Goal: Find specific page/section: Find specific page/section

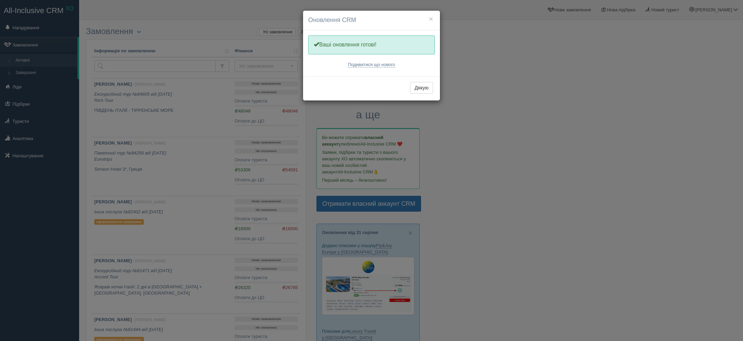
click at [19, 127] on div "× Оновлення CRM Одну хвилинку, оновлюємо Вашу CRM Ваші оновлення готові! Подиви…" at bounding box center [371, 170] width 743 height 341
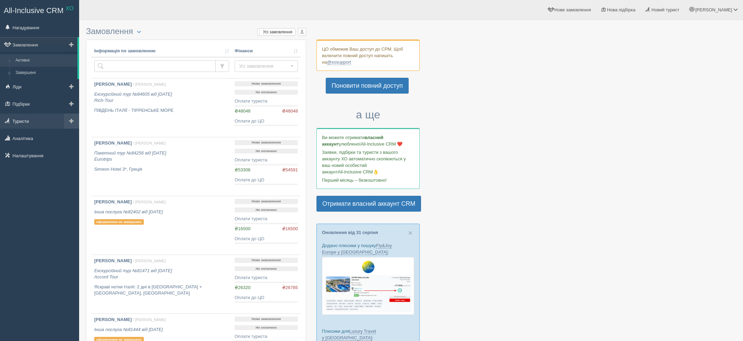
click at [34, 121] on link "Туристи" at bounding box center [39, 120] width 79 height 15
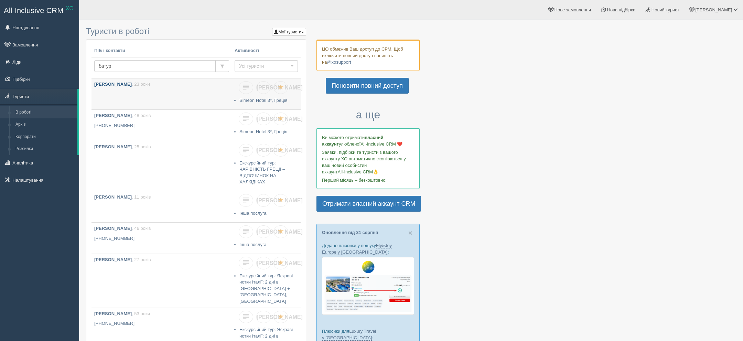
type input "[PERSON_NAME]"
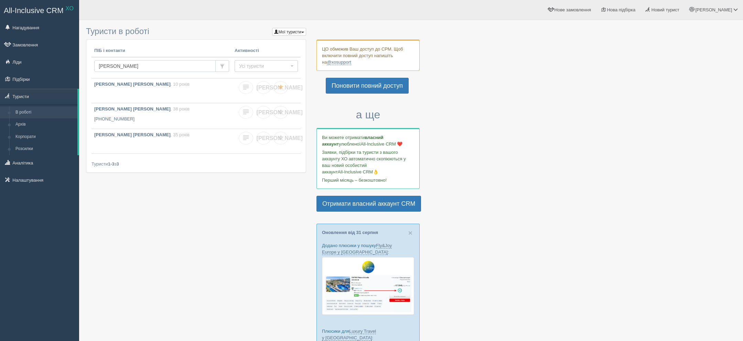
click at [141, 66] on input "[PERSON_NAME]" at bounding box center [154, 66] width 121 height 12
type input "віталій"
click at [141, 66] on input "віталій" at bounding box center [154, 66] width 121 height 12
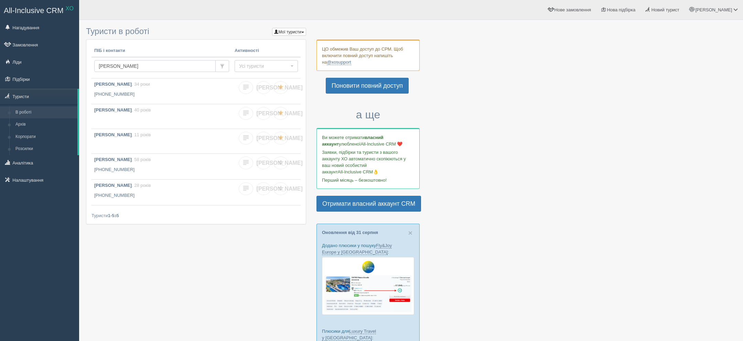
click at [141, 66] on input "віталій" at bounding box center [154, 66] width 121 height 12
type input "[PERSON_NAME]"
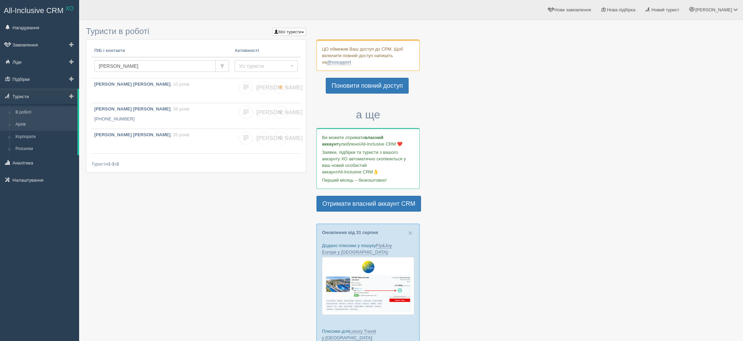
click at [40, 124] on link "Архів" at bounding box center [44, 124] width 65 height 12
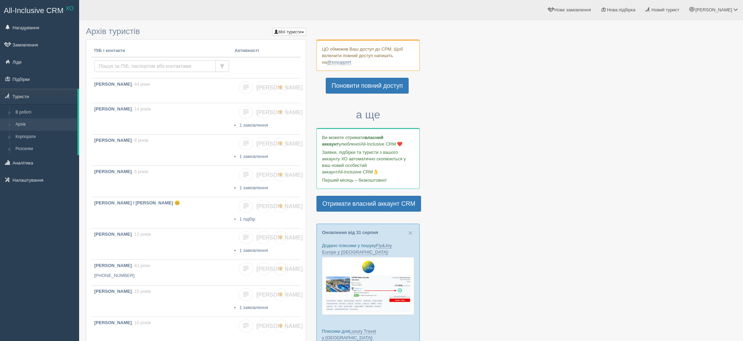
click at [143, 68] on input "text" at bounding box center [154, 66] width 121 height 12
type input "батурбає"
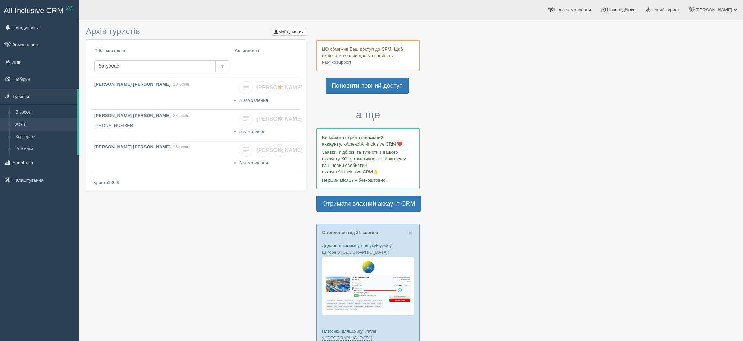
click at [144, 68] on input "батурбає" at bounding box center [154, 66] width 121 height 12
type input "baturba"
click at [130, 81] on b "BATURBAIEV VITALII" at bounding box center [116, 83] width 45 height 5
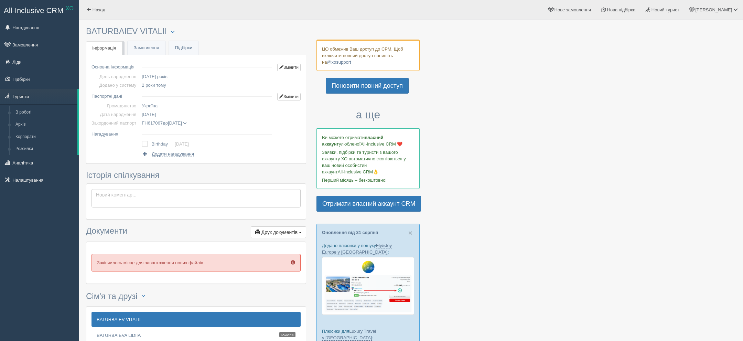
click at [187, 123] on span at bounding box center [185, 123] width 4 height 4
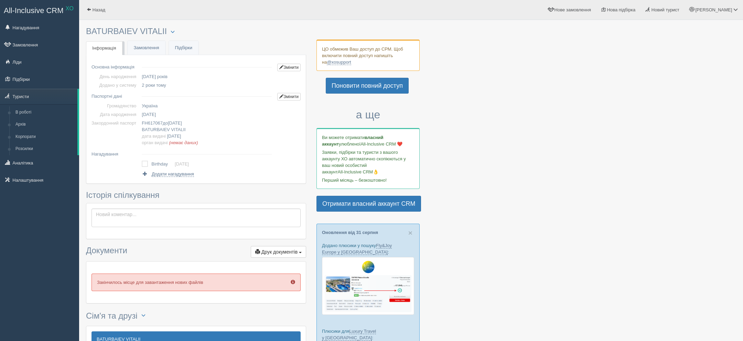
click at [94, 31] on h3 "BATURBAIEV VITALII Менеджер: Віктор Ткачук Відправити до архіву Взяти в роботу …" at bounding box center [196, 31] width 220 height 9
click at [94, 32] on h3 "BATURBAIEV VITALII Менеджер: Віктор Ткачук Відправити до архіву Взяти в роботу …" at bounding box center [196, 31] width 220 height 9
copy h3 "BATURBAIEV VITALII"
click at [153, 113] on span "12.02.1959" at bounding box center [149, 114] width 14 height 5
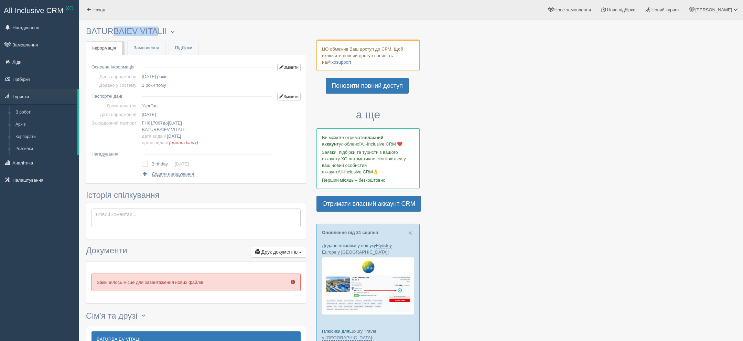
click at [153, 113] on span "12.02.1959" at bounding box center [149, 114] width 14 height 5
copy span "12.02.1959"
drag, startPoint x: 145, startPoint y: 125, endPoint x: 213, endPoint y: 125, distance: 68.4
click at [213, 125] on td "FH617067 до 21.08.2027 BATURBAIEV VITALII дата видачі 21.08.2017 орган видачі (…" at bounding box center [206, 133] width 135 height 28
drag, startPoint x: 213, startPoint y: 125, endPoint x: 144, endPoint y: 124, distance: 68.8
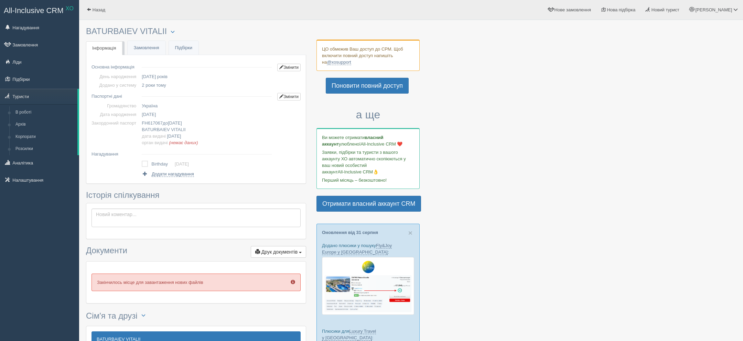
click at [144, 124] on td "FH617067 до 21.08.2027 BATURBAIEV VITALII дата видачі 21.08.2017 орган видачі (…" at bounding box center [206, 133] width 135 height 28
copy span "FH617067 до 21.08.2027"
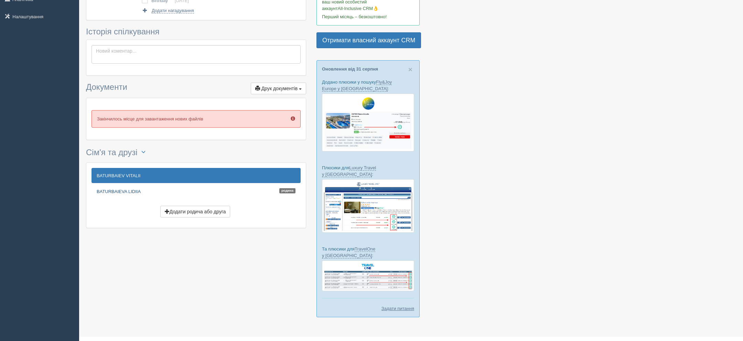
click at [106, 191] on link "BATURBAIEVA LIDIIA Родина" at bounding box center [195, 191] width 209 height 15
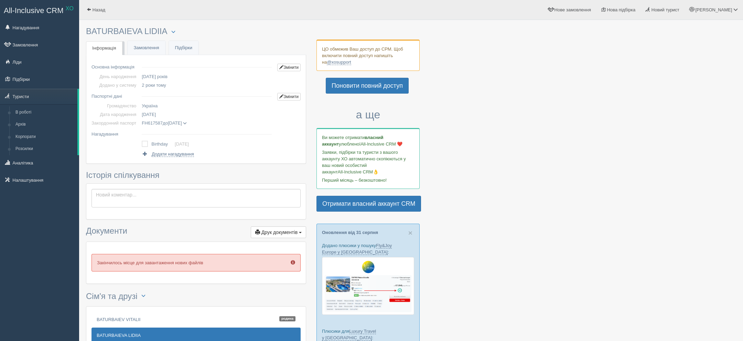
click at [187, 123] on span at bounding box center [185, 123] width 4 height 4
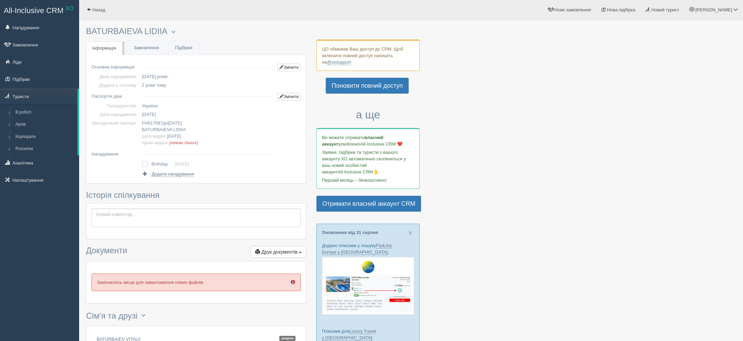
click at [113, 29] on h3 "BATURBAIEVA LIDIIA Менеджер: [PERSON_NAME] Відправити до архіву Взяти в роботу …" at bounding box center [196, 31] width 220 height 9
copy h3 "BATURBAIEVA LIDIIA"
click at [156, 114] on span "[DATE]" at bounding box center [149, 114] width 14 height 5
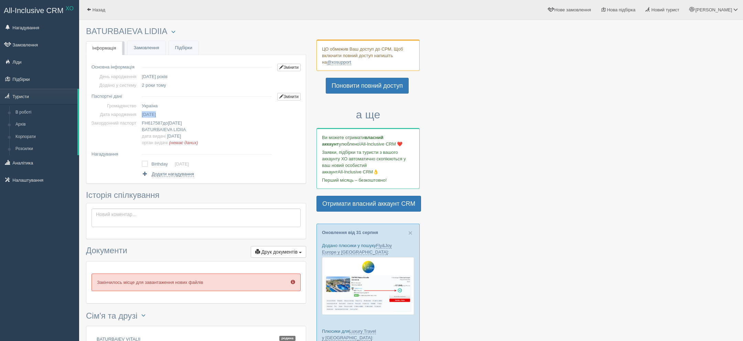
click at [156, 114] on span "[DATE]" at bounding box center [149, 114] width 14 height 5
copy span "[DATE]"
click at [173, 123] on span "FH617587 до [DATE]" at bounding box center [162, 122] width 40 height 5
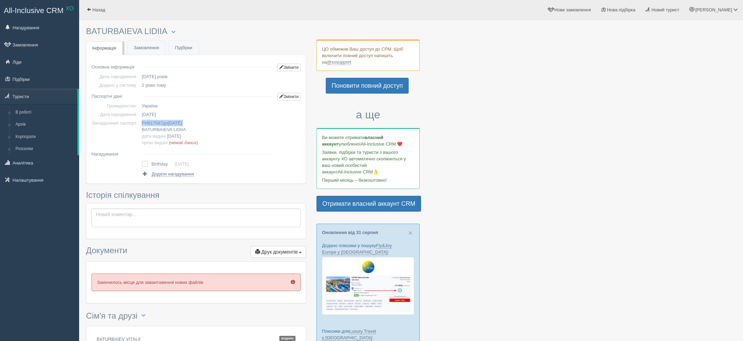
click at [173, 123] on span "FH617587 до [DATE]" at bounding box center [162, 122] width 40 height 5
copy td "FH617587 до [DATE]"
